Goal: Contribute content

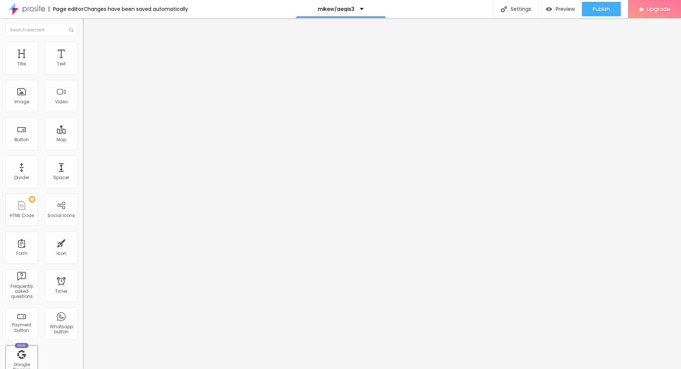
click at [83, 24] on button "Edit Coluna" at bounding box center [124, 26] width 83 height 17
click at [83, 62] on span "Add image" at bounding box center [98, 59] width 30 height 6
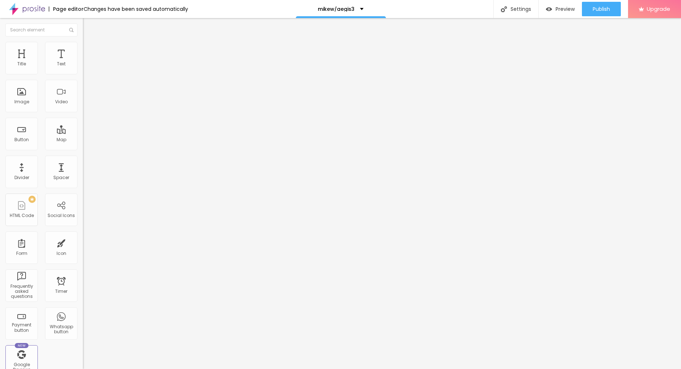
click at [89, 50] on span "Style" at bounding box center [94, 47] width 10 height 6
drag, startPoint x: 74, startPoint y: 75, endPoint x: 24, endPoint y: 75, distance: 50.5
click at [83, 75] on div at bounding box center [124, 71] width 83 height 6
type input "95"
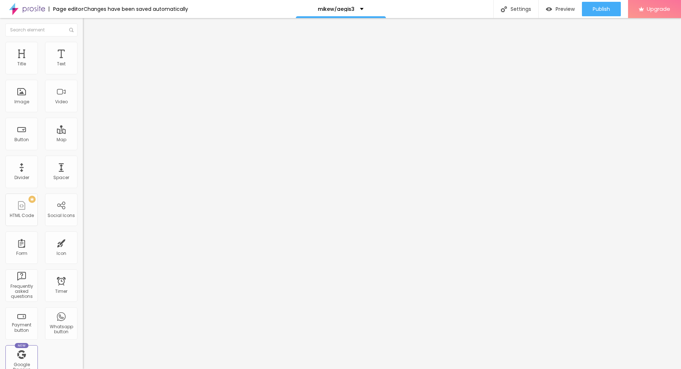
type input "85"
type input "70"
type input "60"
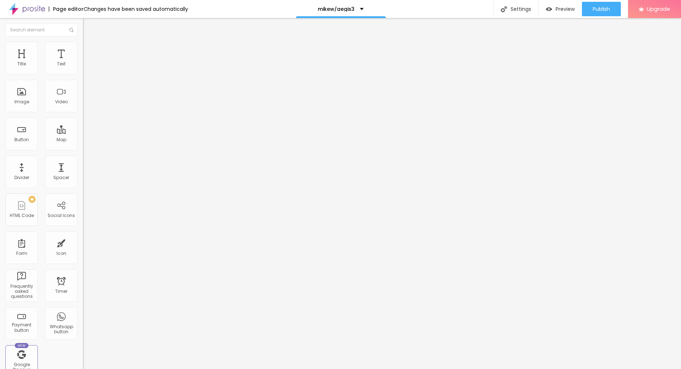
type input "60"
type input "55"
type input "50"
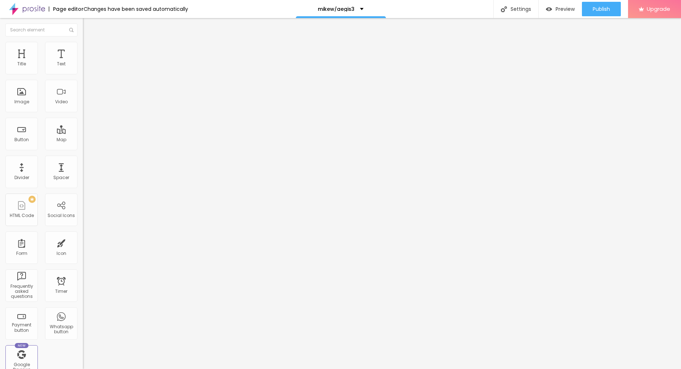
type input "45"
type input "40"
type input "35"
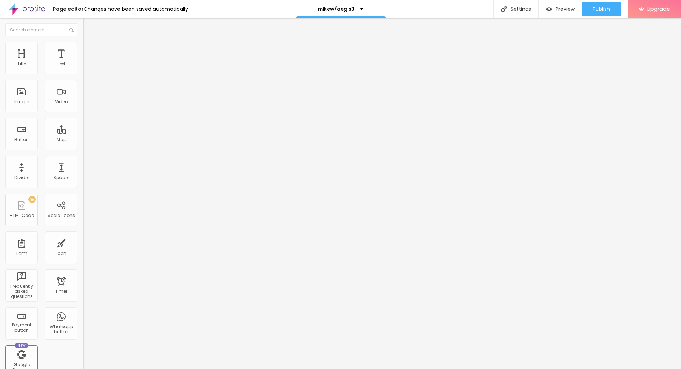
type input "35"
type input "30"
type input "25"
drag, startPoint x: 75, startPoint y: 77, endPoint x: 20, endPoint y: 78, distance: 54.5
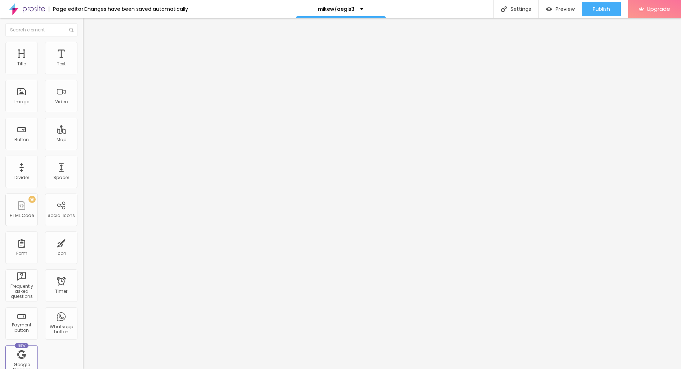
type input "25"
click at [83, 74] on input "range" at bounding box center [106, 71] width 47 height 6
click at [83, 22] on button "Edit Image" at bounding box center [124, 26] width 83 height 17
click at [83, 68] on input "Click me" at bounding box center [126, 64] width 87 height 7
paste input "→ VIEW DOCUMENT HERE"
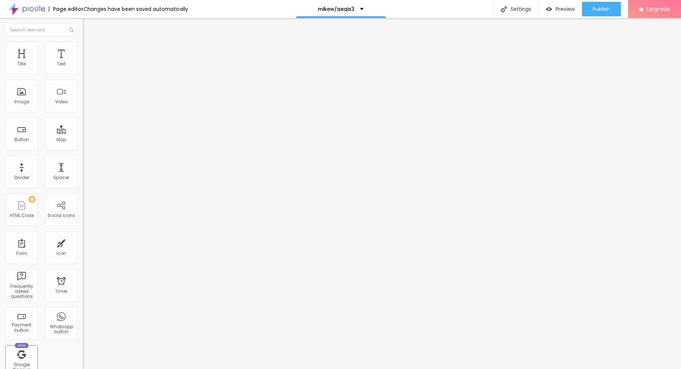
type input "→ VIEW DOCUMENT HERE"
click at [83, 149] on input "https://" at bounding box center [126, 144] width 87 height 7
paste input "[DOMAIN_NAME][URL]"
type input "[URL][DOMAIN_NAME]"
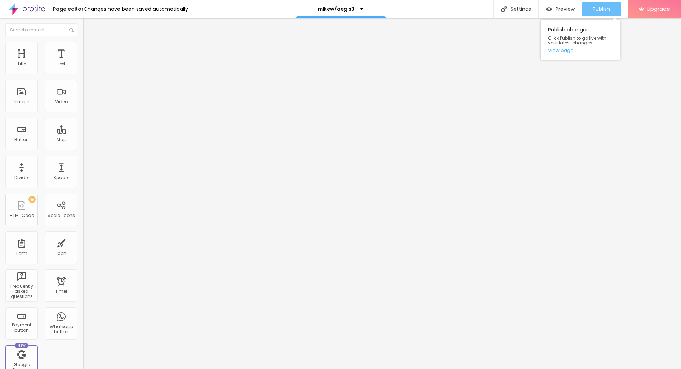
click at [607, 8] on span "Publish" at bounding box center [601, 9] width 17 height 6
click at [83, 68] on div "Typography Reset to default Shadow DISABLED Reset to default" at bounding box center [124, 71] width 83 height 44
click at [83, 69] on button "button" at bounding box center [88, 66] width 10 height 8
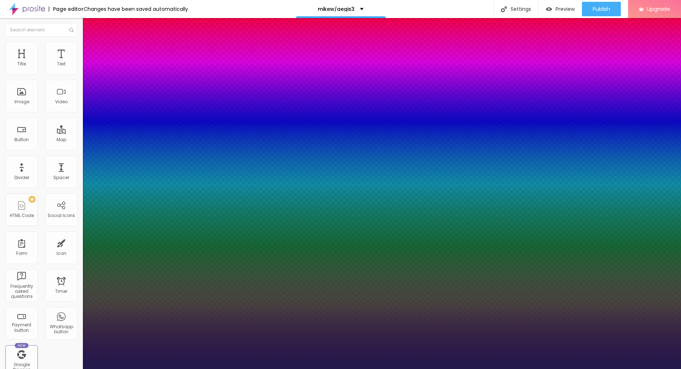
type input "1"
type input "22"
type input "1"
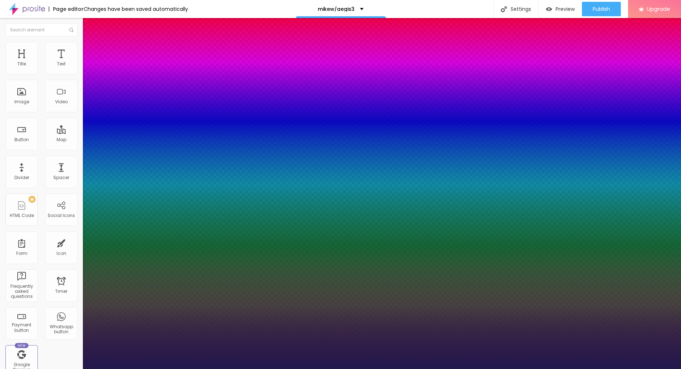
type input "22"
click at [599, 368] on div at bounding box center [340, 369] width 681 height 0
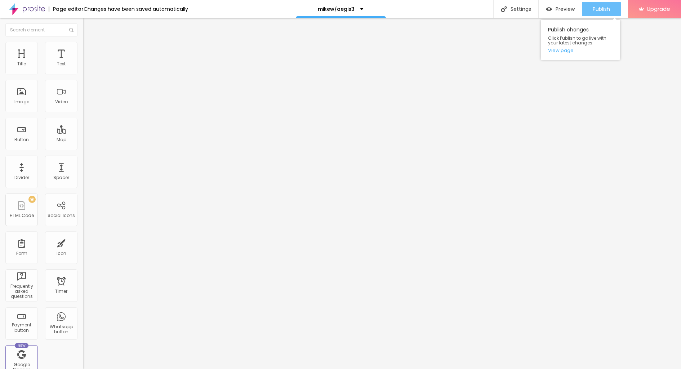
click at [597, 9] on span "Publish" at bounding box center [601, 9] width 17 height 6
click at [605, 3] on div "Publish" at bounding box center [601, 9] width 17 height 14
